Goal: Complete application form: Complete application form

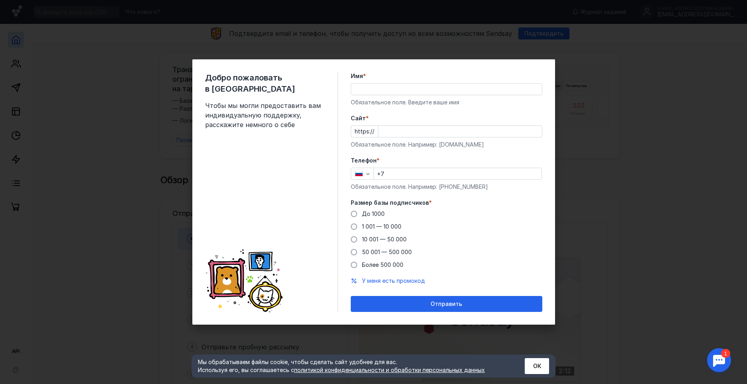
click at [633, 87] on div "Добро пожаловать в Sendsay Чтобы мы могли предоставить вам индивидуальную подде…" at bounding box center [373, 192] width 747 height 384
drag, startPoint x: 656, startPoint y: 57, endPoint x: 650, endPoint y: 59, distance: 6.6
click at [650, 59] on div "Добро пожаловать в Sendsay Чтобы мы могли предоставить вам индивидуальную подде…" at bounding box center [373, 192] width 747 height 384
drag, startPoint x: 648, startPoint y: 61, endPoint x: 563, endPoint y: 78, distance: 86.3
click at [635, 65] on div "Добро пожаловать в Sendsay Чтобы мы могли предоставить вам индивидуальную подде…" at bounding box center [373, 192] width 747 height 384
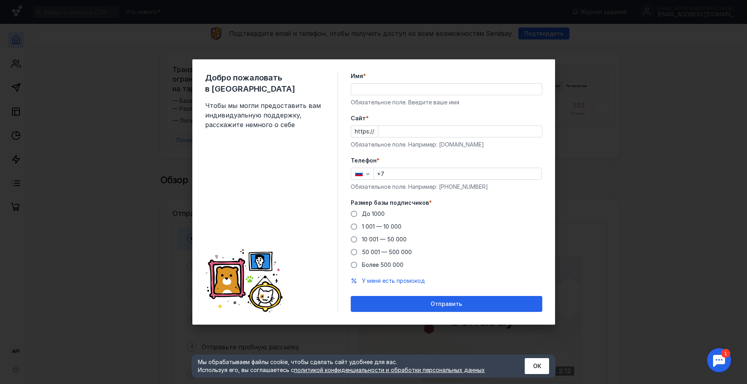
drag, startPoint x: 101, startPoint y: 53, endPoint x: 174, endPoint y: 60, distance: 73.7
click at [102, 54] on div "Добро пожаловать в Sendsay Чтобы мы могли предоставить вам индивидуальную подде…" at bounding box center [373, 192] width 747 height 384
click at [391, 91] on input "Имя *" at bounding box center [446, 89] width 191 height 11
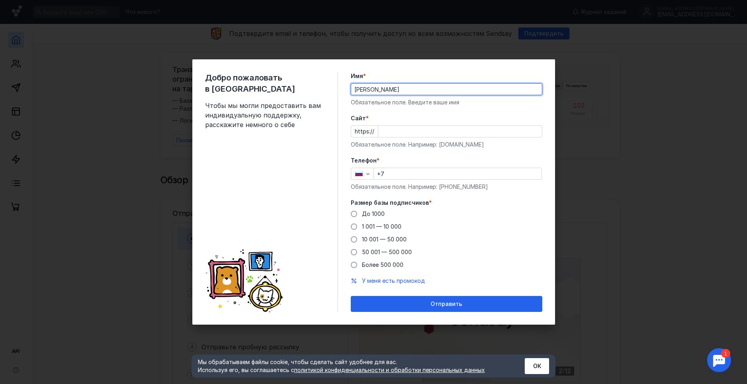
click at [351, 296] on button "Отправить" at bounding box center [446, 304] width 191 height 16
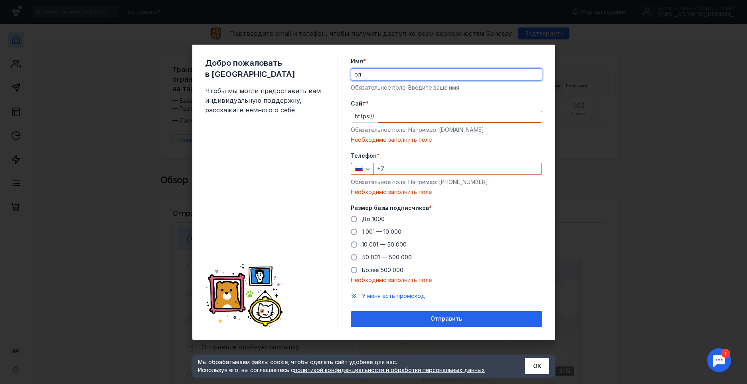
type input "о"
type input "[PERSON_NAME]"
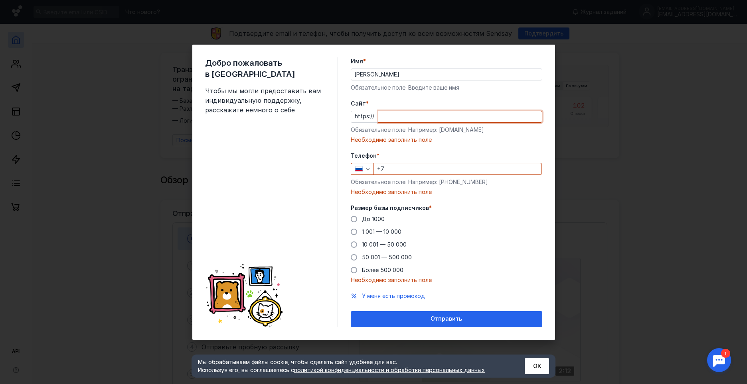
click at [419, 119] on input "Cайт *" at bounding box center [460, 116] width 164 height 11
click at [423, 119] on input "Cайт *" at bounding box center [460, 116] width 164 height 11
click at [414, 169] on input "+7" at bounding box center [458, 169] width 168 height 11
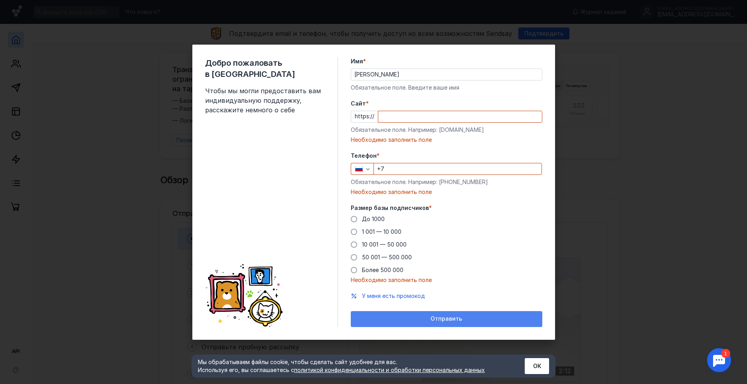
click at [409, 311] on div "Отправить" at bounding box center [446, 319] width 191 height 16
